Goal: Obtain resource: Obtain resource

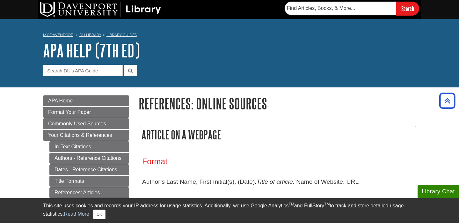
scroll to position [152, 0]
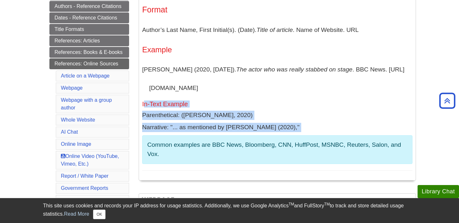
click at [244, 125] on p "Narrative: "... as mentioned by Barden (2020),"" at bounding box center [277, 127] width 271 height 9
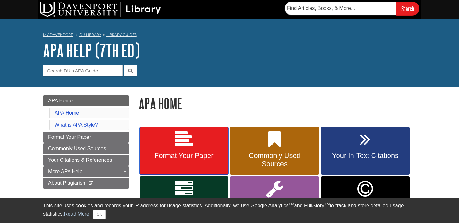
click at [207, 151] on link "Format Your Paper" at bounding box center [184, 151] width 89 height 48
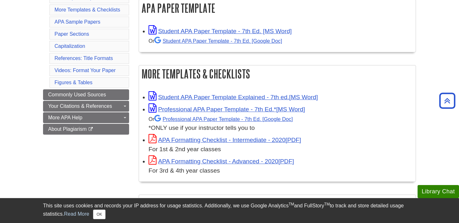
scroll to position [132, 0]
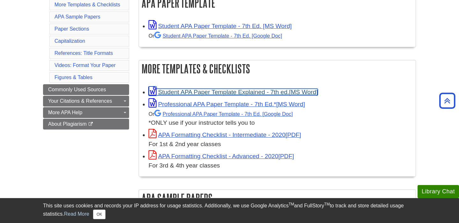
click at [260, 91] on link "Student APA Paper Template Explained - 7th ed." at bounding box center [233, 92] width 169 height 7
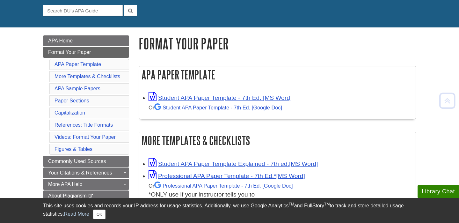
scroll to position [59, 0]
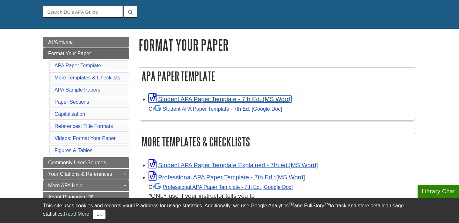
click at [183, 100] on link "Student APA Paper Template - 7th Ed. [MS Word]" at bounding box center [220, 99] width 143 height 7
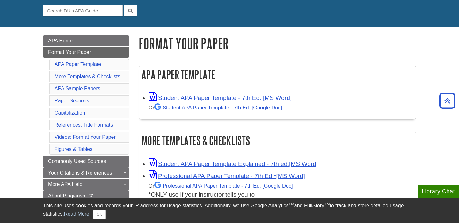
scroll to position [59, 0]
